Goal: Task Accomplishment & Management: Manage account settings

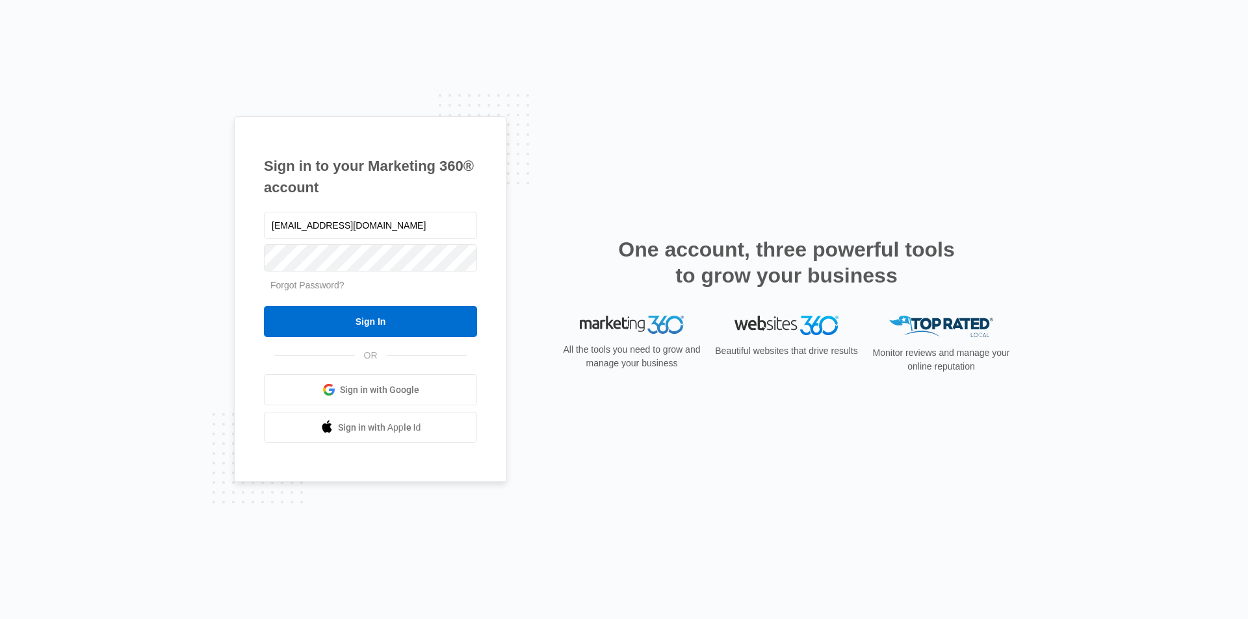
type input "[EMAIL_ADDRESS][DOMAIN_NAME]"
click at [264, 306] on input "Sign In" at bounding box center [370, 321] width 213 height 31
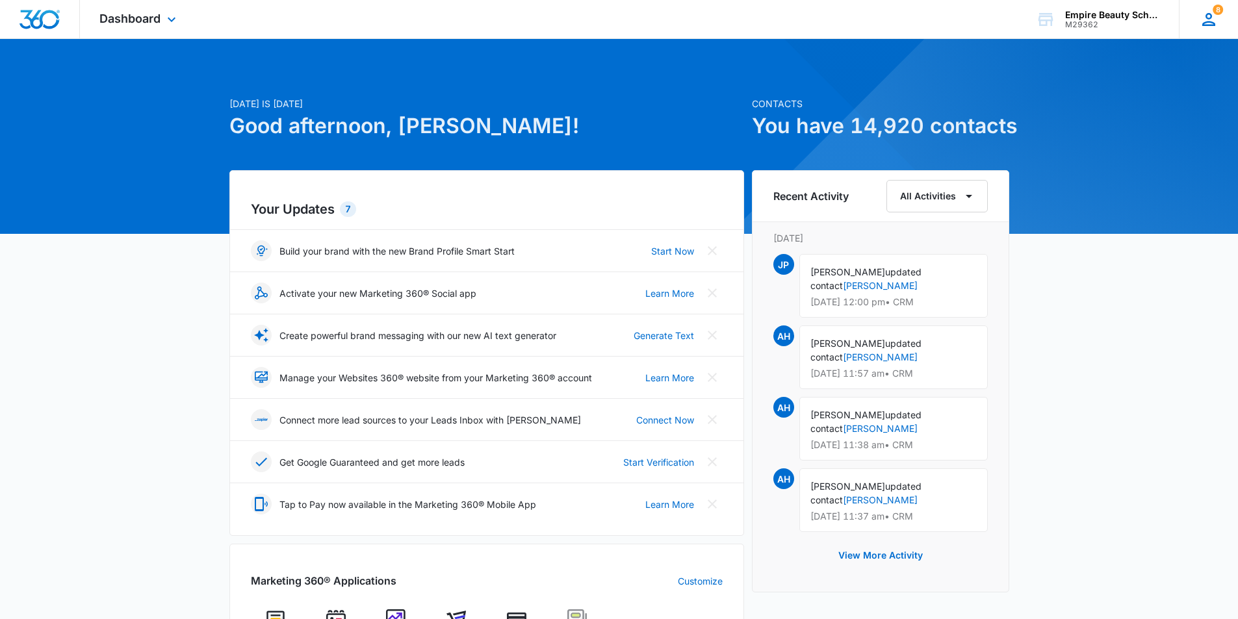
click at [1210, 23] on icon at bounding box center [1209, 20] width 20 height 20
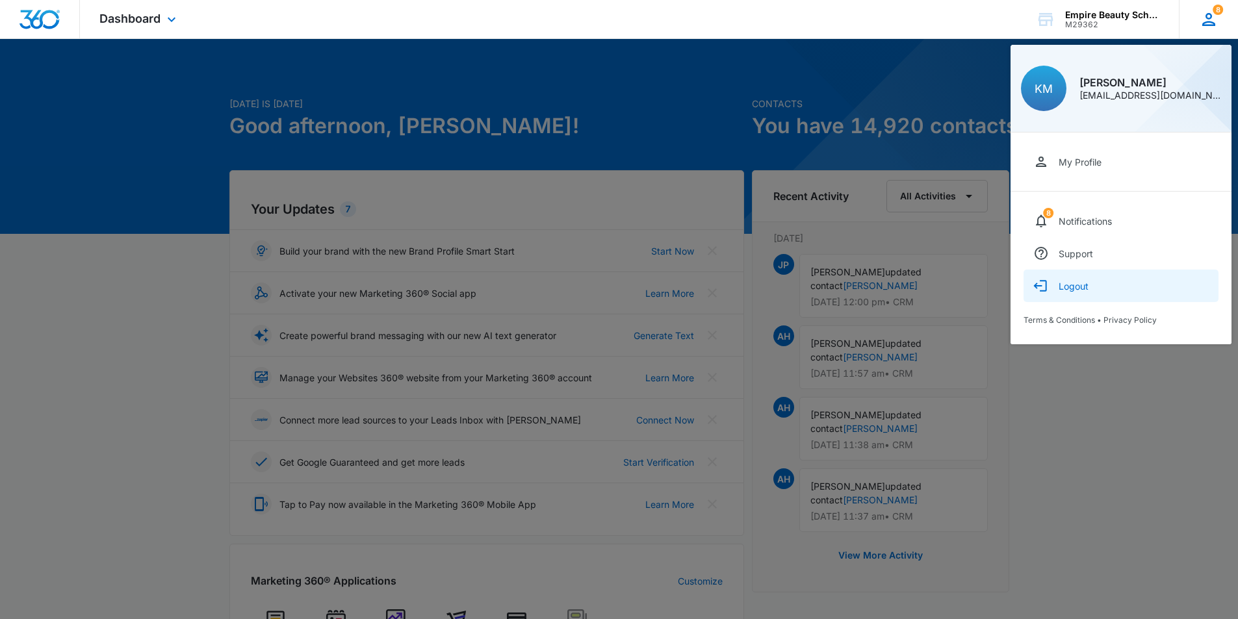
click at [1081, 289] on div "Logout" at bounding box center [1074, 286] width 30 height 11
